Goal: Check status: Check status

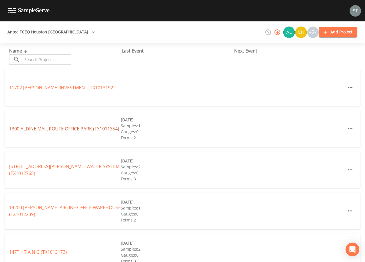
click at [74, 126] on link "1300 ALDINE MAIL [GEOGRAPHIC_DATA] (TX1011354)" at bounding box center [64, 129] width 110 height 6
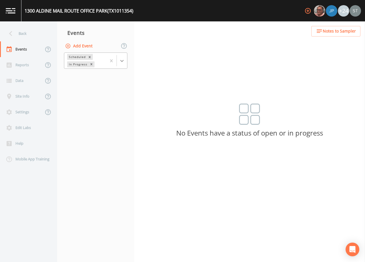
click at [125, 60] on div at bounding box center [122, 61] width 10 height 10
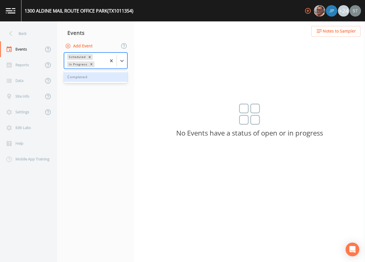
click at [99, 77] on div "Completed" at bounding box center [95, 77] width 63 height 10
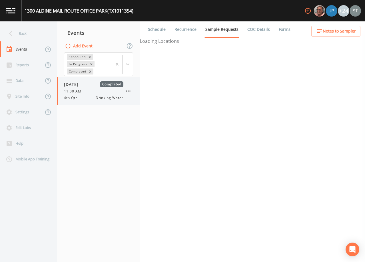
click at [92, 91] on div "11:00 AM" at bounding box center [93, 91] width 59 height 5
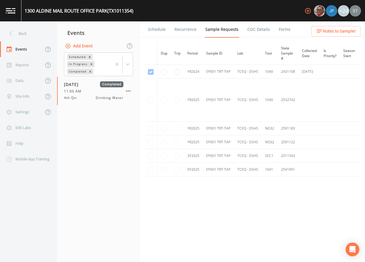
click at [153, 28] on link "Schedule" at bounding box center [156, 29] width 19 height 16
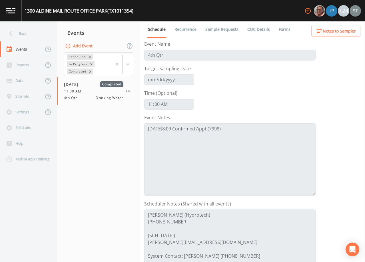
click at [340, 33] on span "Notes to Sampler" at bounding box center [339, 31] width 33 height 7
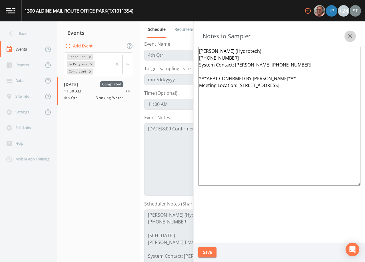
click at [355, 37] on button "button" at bounding box center [350, 36] width 11 height 11
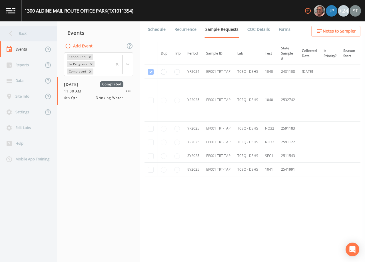
click at [22, 37] on div "Back" at bounding box center [25, 34] width 51 height 16
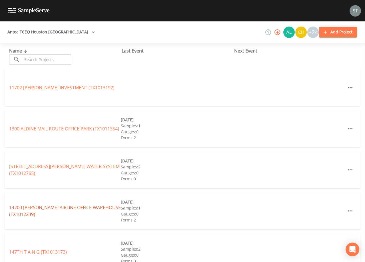
click at [72, 209] on link "14200 [PERSON_NAME] AIRLINE OFFICE [GEOGRAPHIC_DATA] (TX1012239)" at bounding box center [65, 211] width 112 height 13
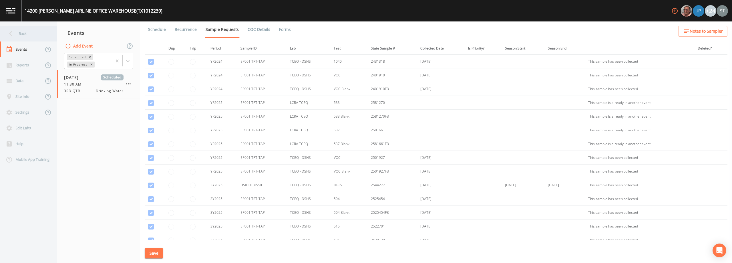
click at [27, 32] on div "Back" at bounding box center [25, 34] width 51 height 16
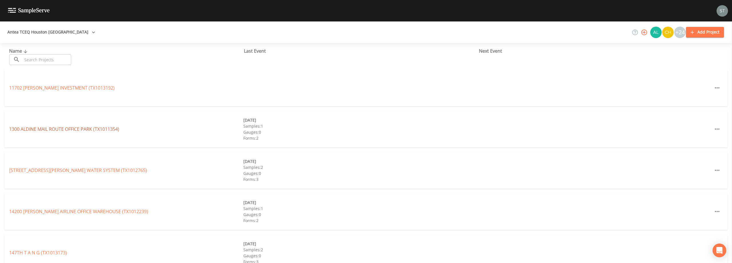
click at [77, 129] on link "1300 ALDINE MAIL [GEOGRAPHIC_DATA] (TX1011354)" at bounding box center [64, 129] width 110 height 6
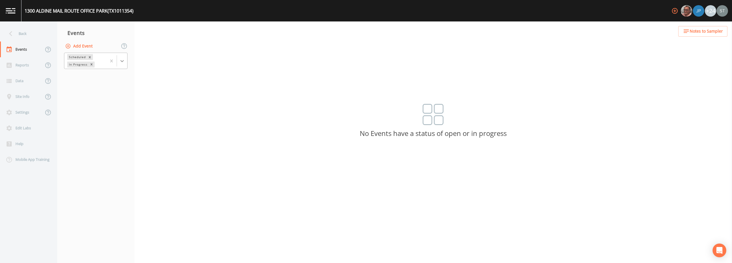
click at [120, 61] on icon at bounding box center [122, 61] width 6 height 6
click at [96, 79] on div "Completed" at bounding box center [95, 77] width 63 height 10
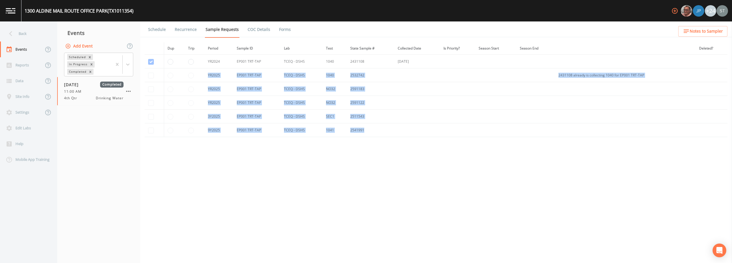
drag, startPoint x: 207, startPoint y: 75, endPoint x: 375, endPoint y: 129, distance: 176.8
click at [365, 129] on tbody "YR2024 EP001 TRT-TAP TCEQ - DSHS 1040 2431108 [DATE] YR2025 EP001 TRT-TAP TCEQ …" at bounding box center [436, 96] width 583 height 82
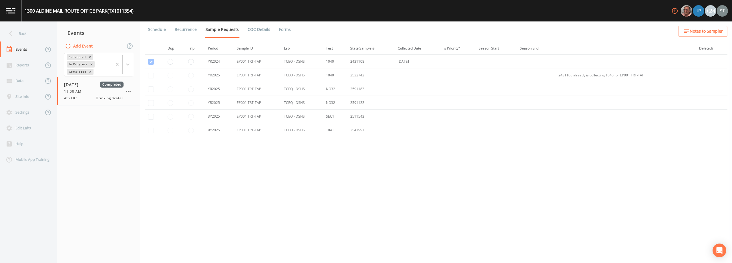
click at [365, 154] on div "Dup Trip Period Sample ID Lab Test State Sample # Collected Date Is Priority? S…" at bounding box center [436, 141] width 583 height 198
click at [284, 30] on link "Forms" at bounding box center [284, 29] width 13 height 16
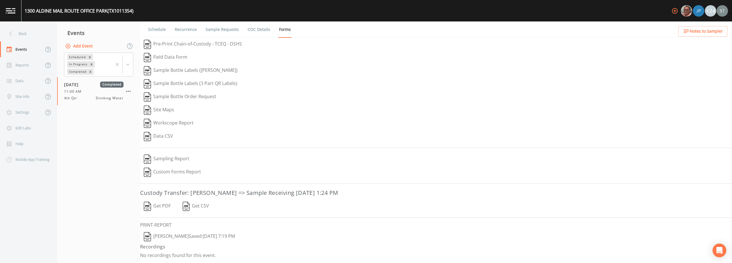
click at [200, 235] on button "[PERSON_NAME]  Saved: [DATE] 7:19 PM" at bounding box center [189, 236] width 99 height 13
click at [166, 204] on button "Get PDF" at bounding box center [157, 206] width 34 height 13
click at [254, 28] on link "COC Details" at bounding box center [259, 29] width 24 height 16
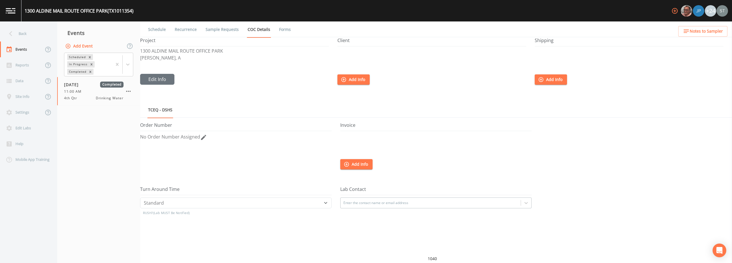
click at [216, 31] on link "Sample Requests" at bounding box center [222, 29] width 35 height 16
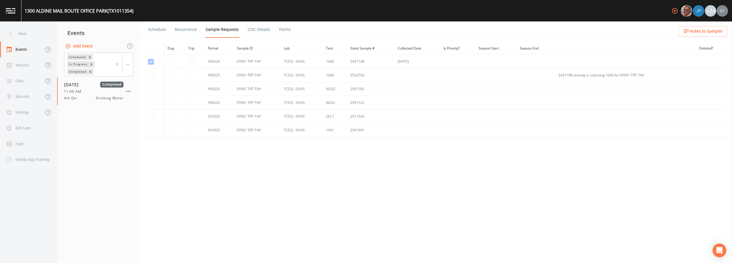
click at [162, 28] on link "Schedule" at bounding box center [156, 29] width 19 height 16
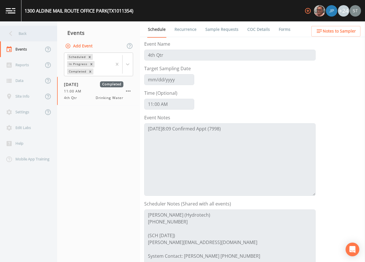
click at [22, 35] on div "Back" at bounding box center [25, 34] width 51 height 16
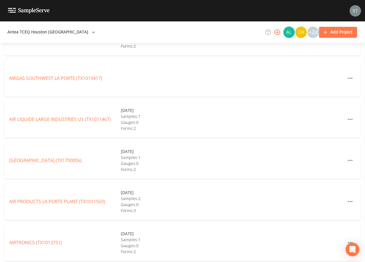
scroll to position [1544, 0]
